Goal: Use online tool/utility: Utilize a website feature to perform a specific function

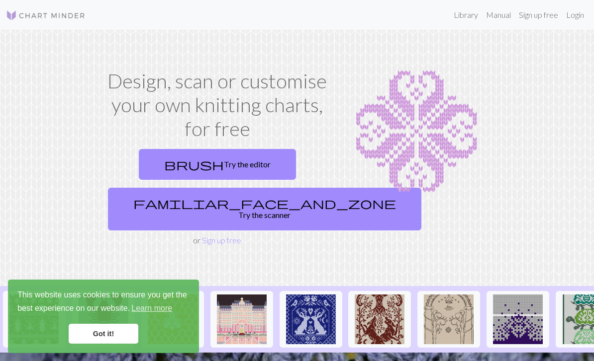
click at [249, 171] on link "brush Try the editor" at bounding box center [217, 164] width 157 height 31
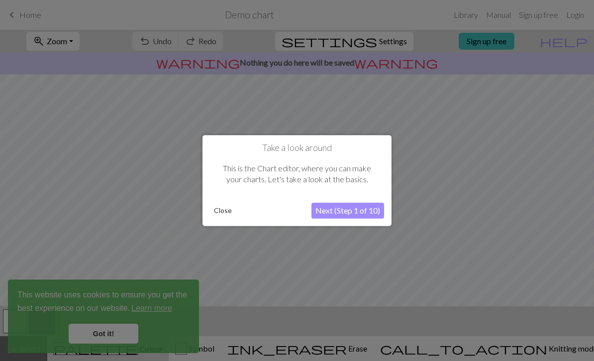
click at [341, 214] on button "Next (Step 1 of 10)" at bounding box center [347, 211] width 73 height 16
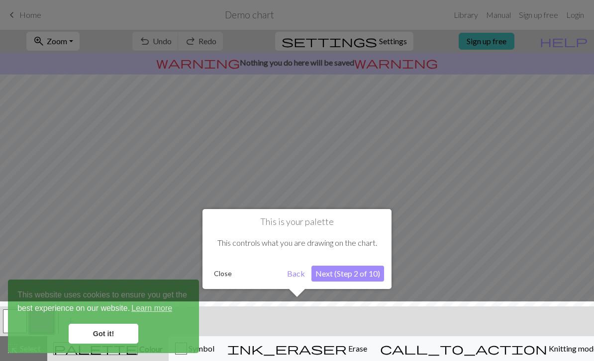
click at [346, 275] on button "Next (Step 2 of 10)" at bounding box center [347, 274] width 73 height 16
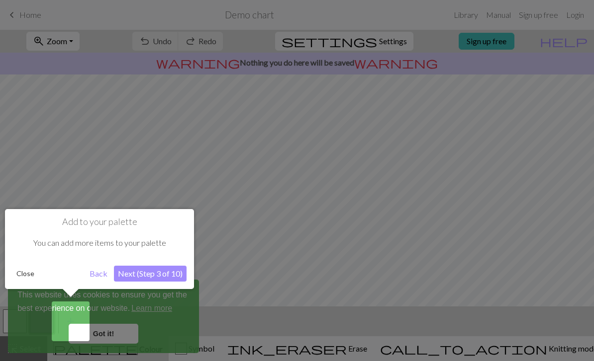
click at [135, 273] on button "Next (Step 3 of 10)" at bounding box center [150, 274] width 73 height 16
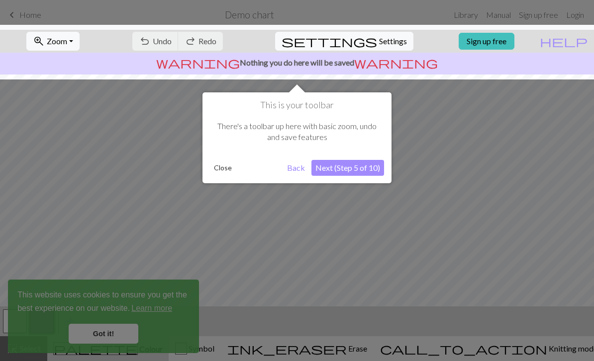
click at [221, 172] on button "Close" at bounding box center [223, 168] width 26 height 15
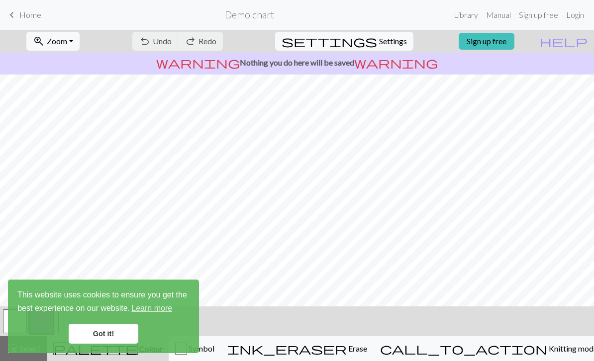
click at [113, 330] on link "Got it!" at bounding box center [104, 334] width 70 height 20
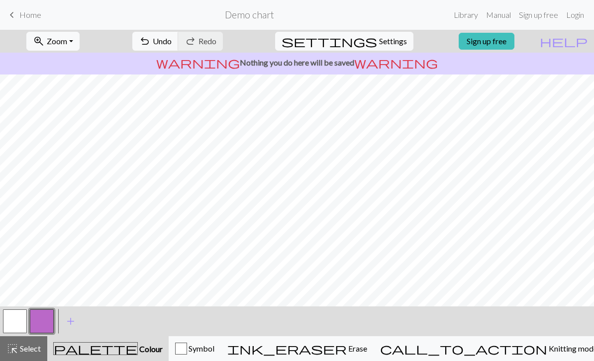
click at [13, 323] on button "button" at bounding box center [15, 322] width 24 height 24
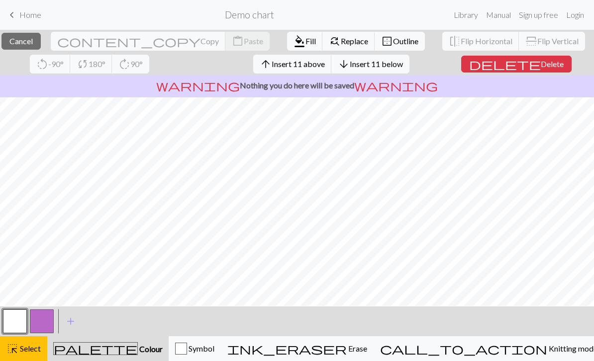
scroll to position [26, 0]
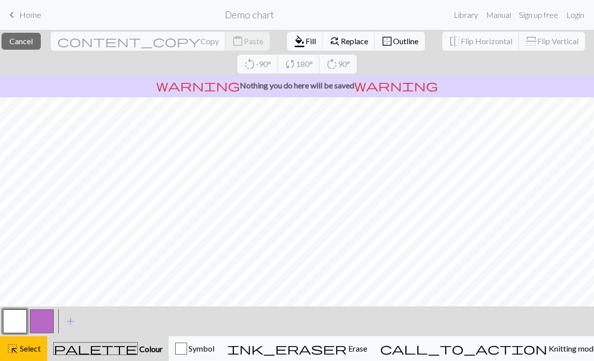
click at [44, 325] on button "button" at bounding box center [42, 322] width 24 height 24
click at [41, 44] on button "close Cancel" at bounding box center [20, 41] width 39 height 17
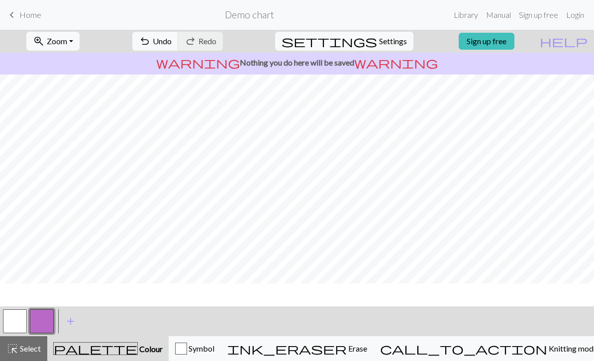
scroll to position [9, 0]
click at [13, 327] on button "button" at bounding box center [15, 322] width 24 height 24
click at [75, 321] on span "add" at bounding box center [71, 322] width 12 height 14
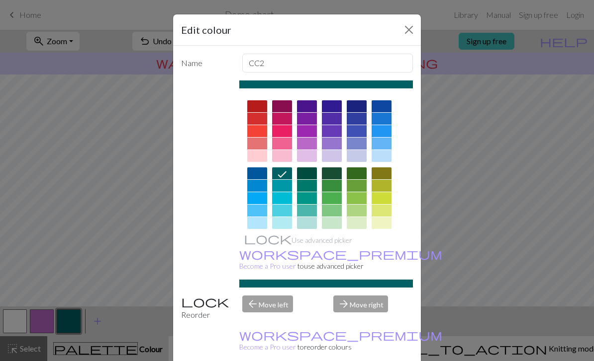
click at [334, 174] on div at bounding box center [332, 174] width 20 height 12
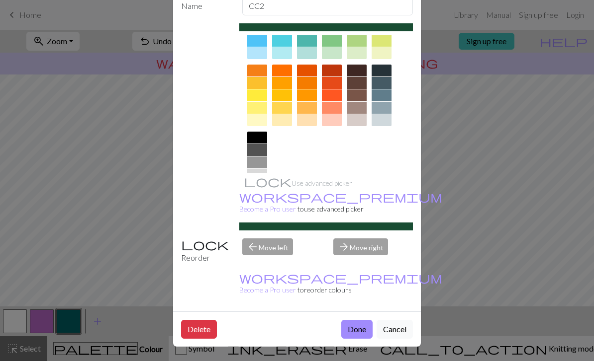
scroll to position [57, 0]
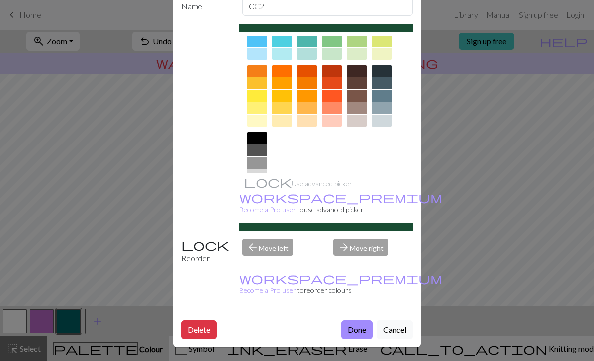
click at [354, 349] on div "Edit colour Name CC2 Use advanced picker workspace_premium Become a Pro user to…" at bounding box center [297, 180] width 594 height 361
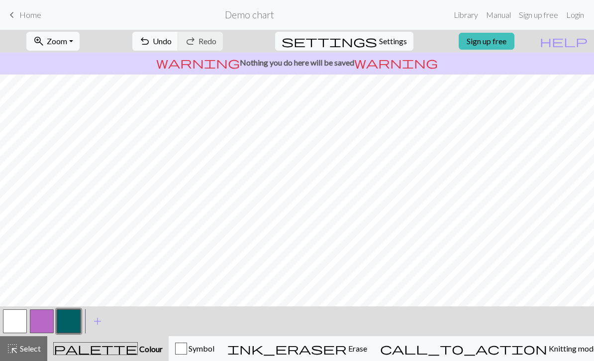
click at [96, 322] on span "add" at bounding box center [97, 322] width 12 height 14
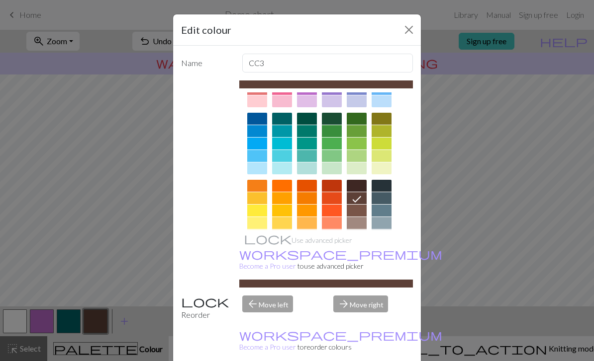
scroll to position [70, 0]
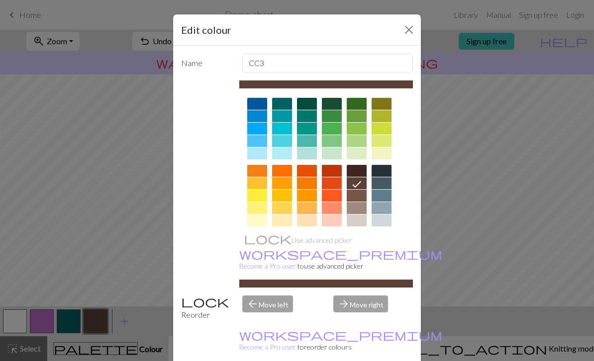
click at [356, 222] on div at bounding box center [357, 221] width 20 height 12
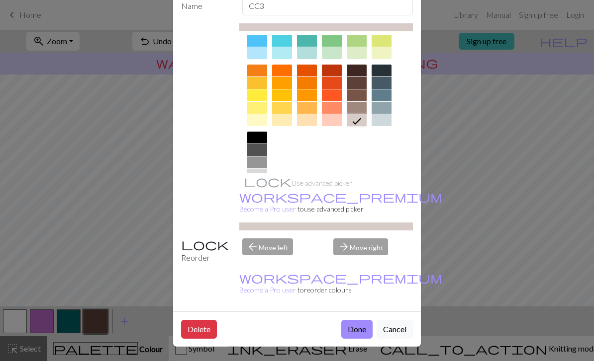
scroll to position [57, 0]
click at [356, 334] on button "Done" at bounding box center [356, 330] width 31 height 19
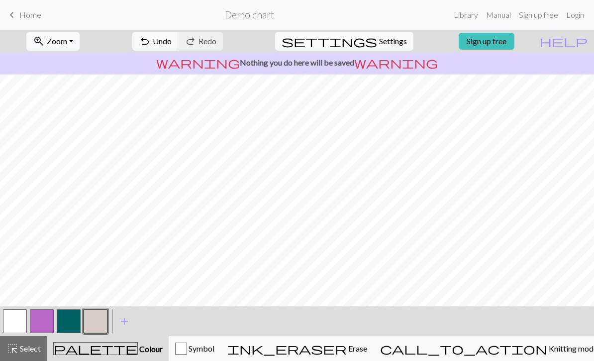
click at [127, 319] on span "add" at bounding box center [124, 322] width 12 height 14
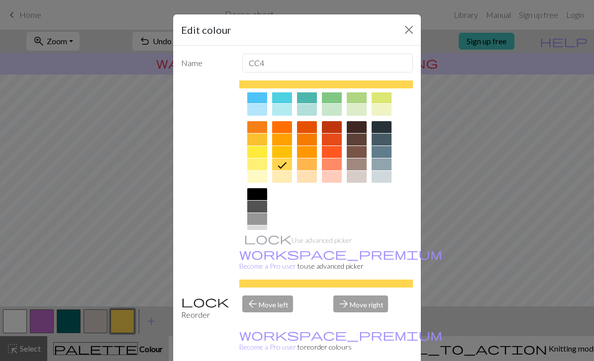
scroll to position [113, 0]
click at [358, 99] on div at bounding box center [357, 98] width 20 height 12
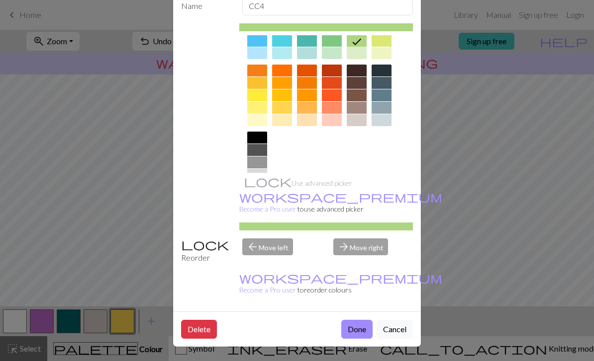
scroll to position [57, 0]
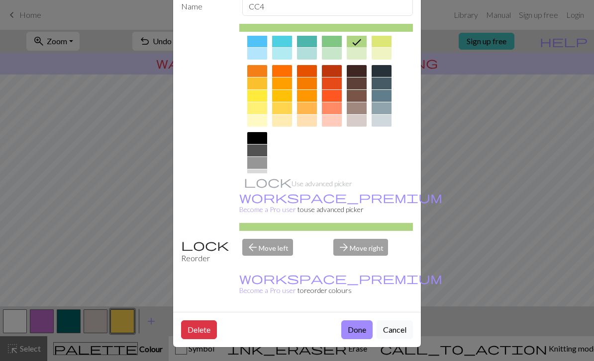
click at [356, 329] on button "Done" at bounding box center [356, 330] width 31 height 19
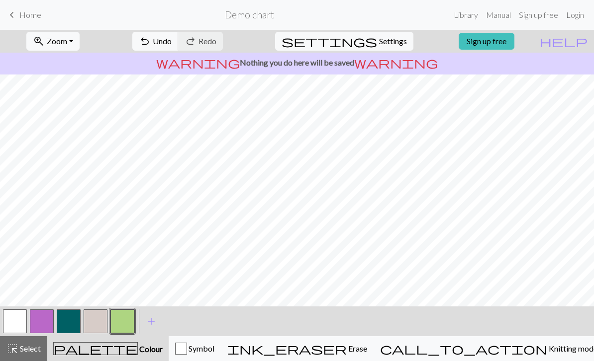
click at [66, 321] on button "button" at bounding box center [69, 322] width 24 height 24
click at [151, 323] on span "add" at bounding box center [151, 322] width 12 height 14
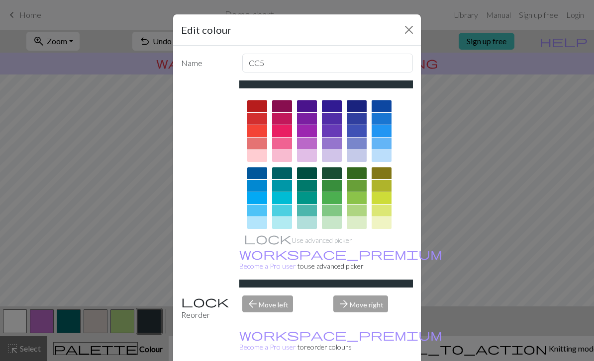
click at [331, 174] on div at bounding box center [332, 174] width 20 height 12
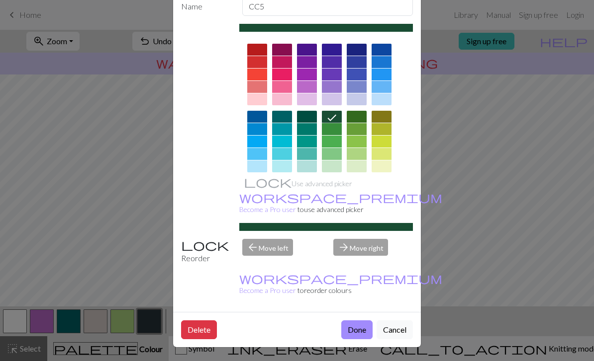
click at [352, 333] on button "Done" at bounding box center [356, 330] width 31 height 19
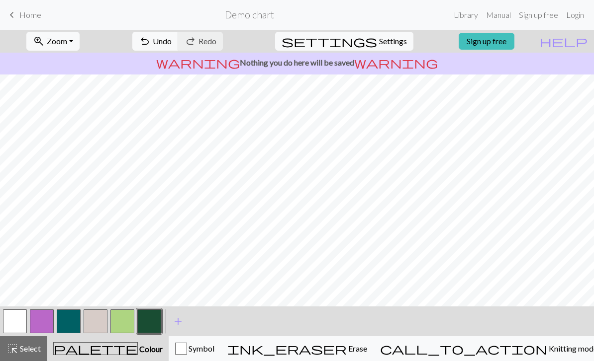
click at [180, 322] on span "add" at bounding box center [178, 322] width 12 height 14
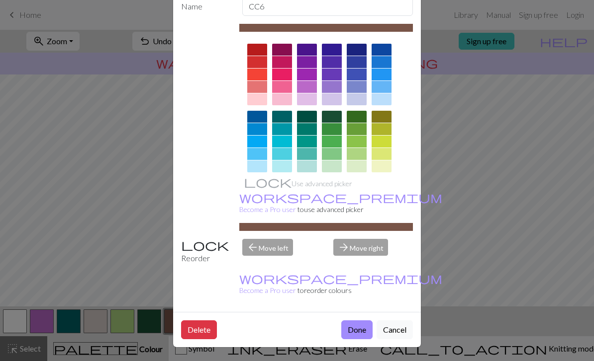
click at [352, 334] on button "Done" at bounding box center [356, 330] width 31 height 19
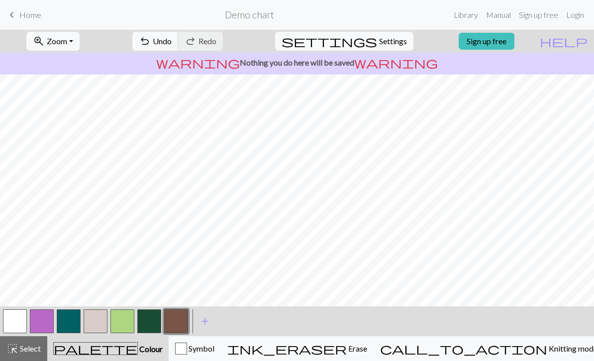
click at [205, 322] on span "add" at bounding box center [205, 322] width 12 height 14
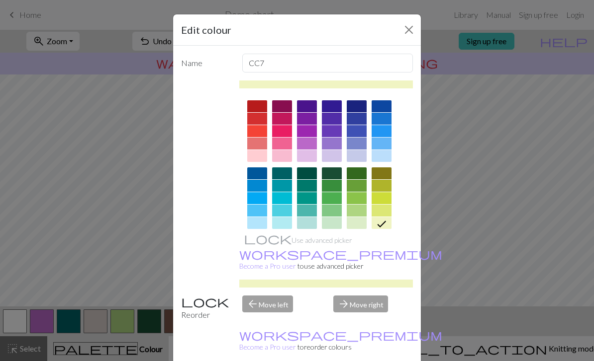
click at [281, 176] on div at bounding box center [282, 174] width 20 height 12
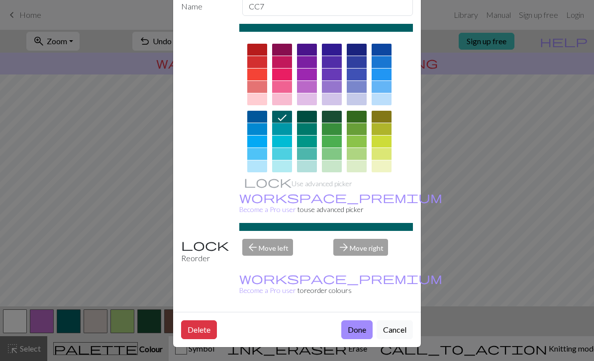
click at [349, 332] on button "Done" at bounding box center [356, 330] width 31 height 19
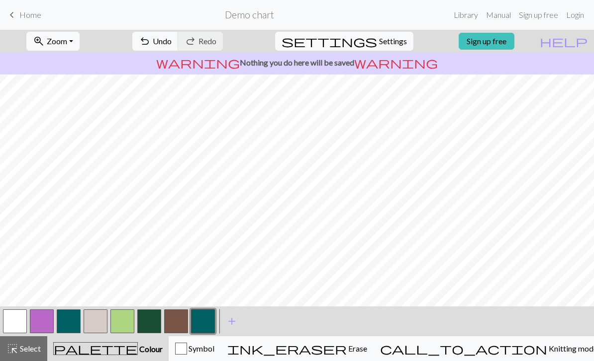
click at [231, 322] on span "add" at bounding box center [232, 322] width 12 height 14
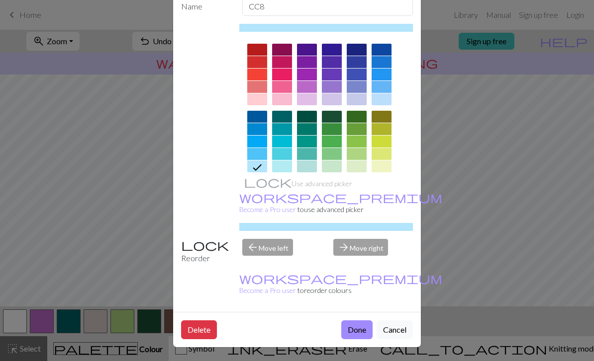
click at [356, 329] on button "Done" at bounding box center [356, 330] width 31 height 19
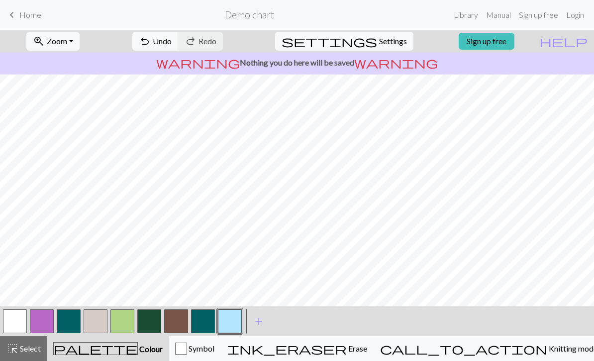
click at [154, 323] on button "button" at bounding box center [149, 322] width 24 height 24
click at [379, 40] on span "Settings" at bounding box center [393, 41] width 28 height 12
select select "aran"
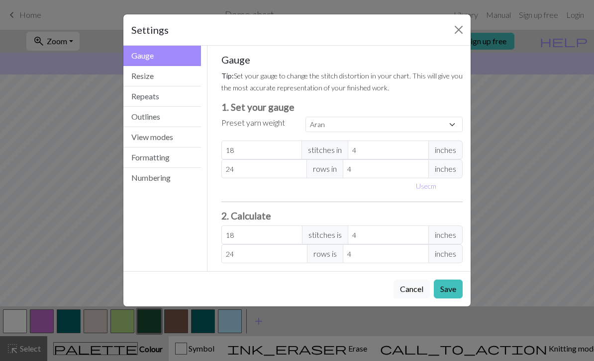
click at [168, 100] on button "Repeats" at bounding box center [162, 97] width 78 height 20
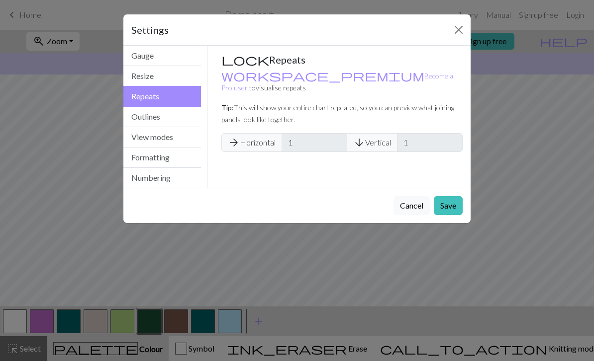
click at [170, 121] on button "Outlines" at bounding box center [162, 117] width 78 height 20
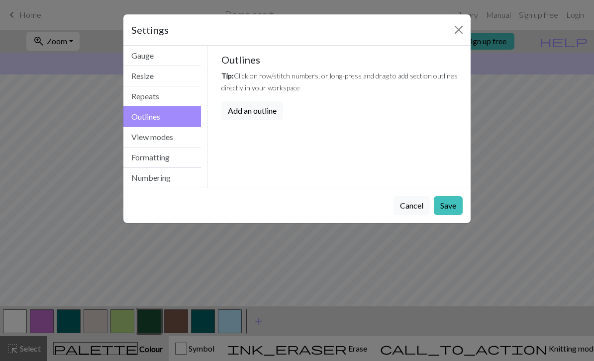
click at [174, 139] on button "View modes" at bounding box center [162, 137] width 78 height 20
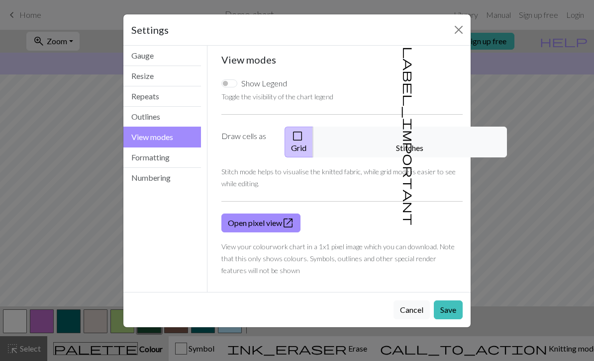
click at [156, 159] on button "Formatting" at bounding box center [162, 158] width 78 height 20
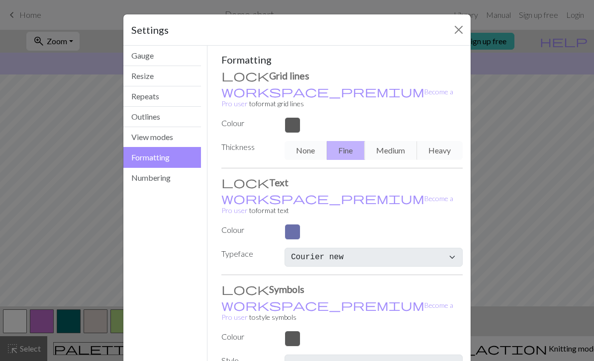
click at [156, 182] on button "Numbering" at bounding box center [162, 178] width 78 height 20
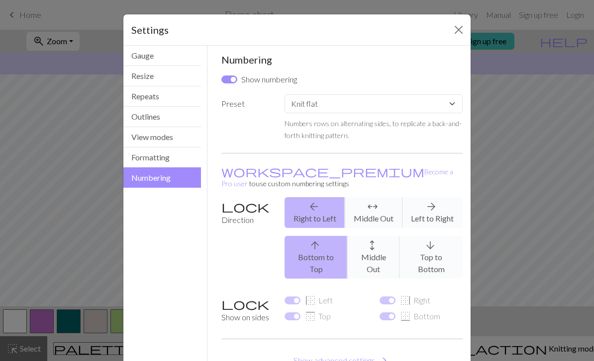
click at [161, 139] on button "View modes" at bounding box center [162, 137] width 78 height 20
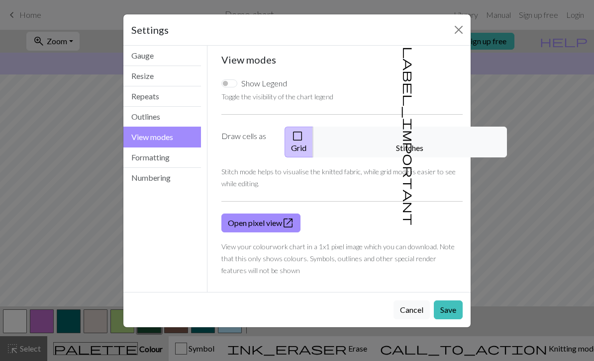
click at [164, 119] on button "Outlines" at bounding box center [162, 117] width 78 height 20
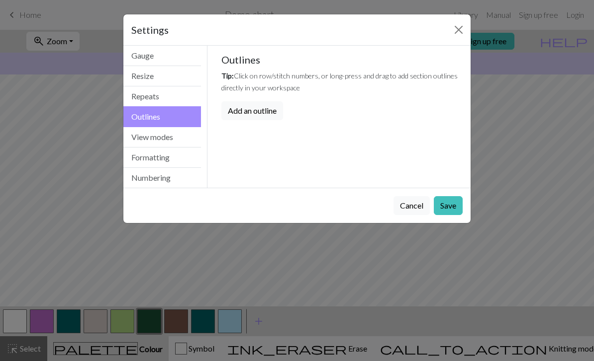
click at [161, 99] on button "Repeats" at bounding box center [162, 97] width 78 height 20
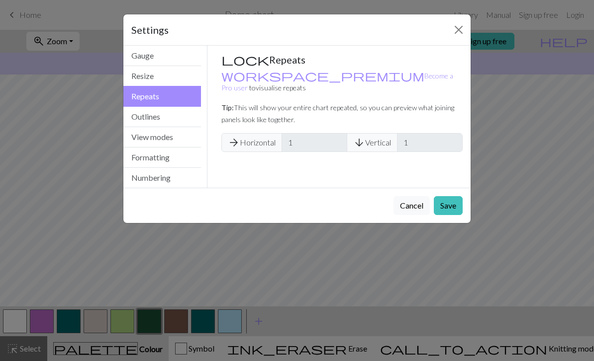
click at [164, 80] on button "Resize" at bounding box center [162, 76] width 78 height 20
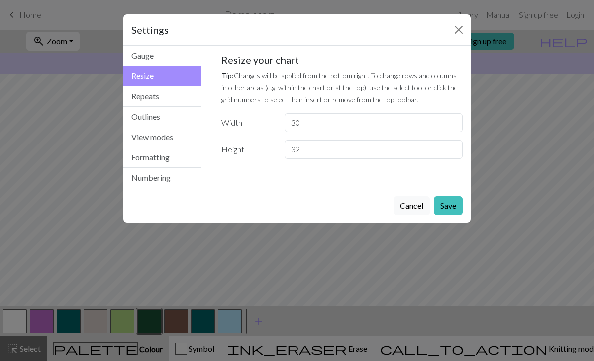
click at [166, 63] on button "Gauge" at bounding box center [162, 56] width 78 height 20
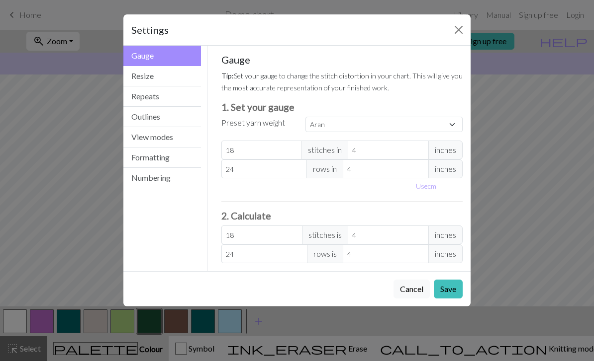
click at [443, 290] on button "Save" at bounding box center [448, 289] width 29 height 19
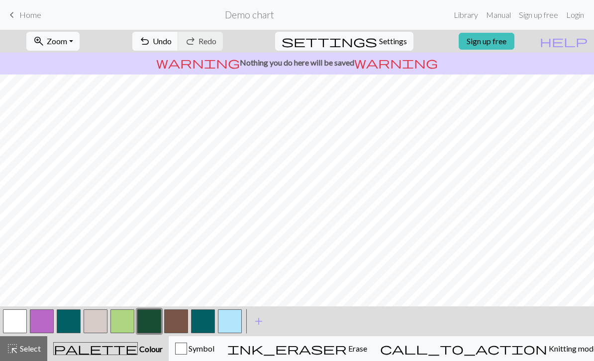
click at [21, 320] on button "button" at bounding box center [15, 322] width 24 height 24
click at [95, 323] on button "button" at bounding box center [96, 322] width 24 height 24
click at [152, 321] on button "button" at bounding box center [149, 322] width 24 height 24
click at [100, 321] on button "button" at bounding box center [96, 322] width 24 height 24
click at [151, 322] on button "button" at bounding box center [149, 322] width 24 height 24
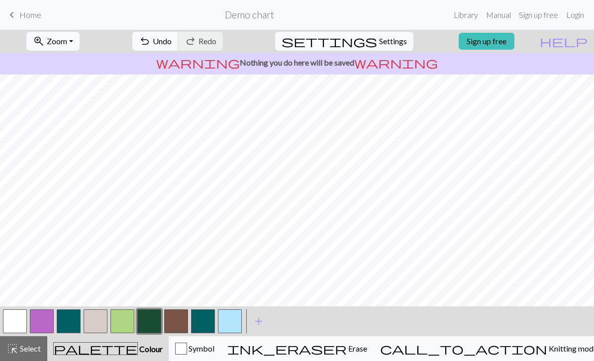
click at [225, 322] on button "button" at bounding box center [230, 322] width 24 height 24
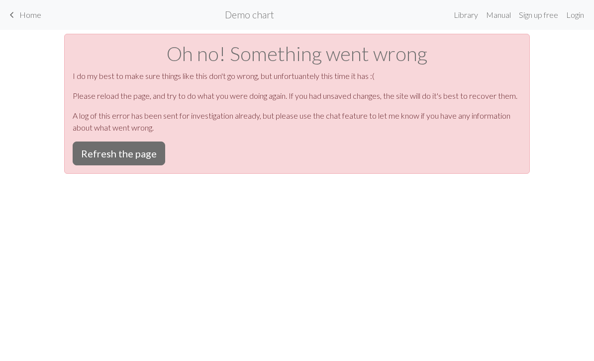
click at [131, 150] on button "Refresh the page" at bounding box center [119, 154] width 92 height 24
